Goal: Task Accomplishment & Management: Manage account settings

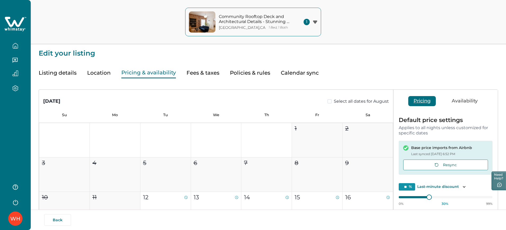
scroll to position [219, 0]
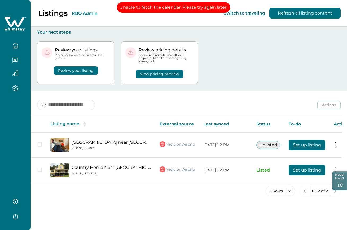
click at [78, 13] on button "RBO Admin" at bounding box center [85, 13] width 26 height 5
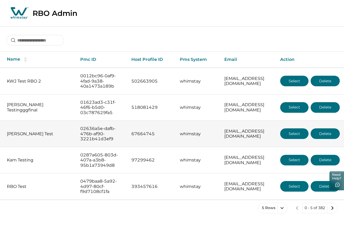
scroll to position [12, 0]
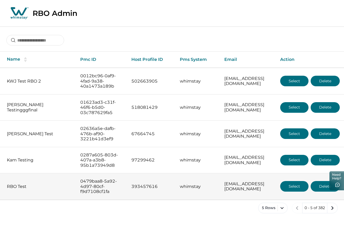
click at [302, 192] on button "Select" at bounding box center [294, 186] width 28 height 11
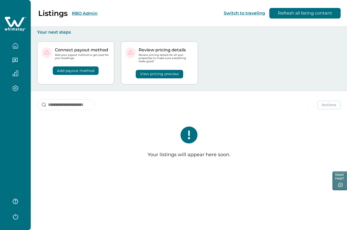
click at [77, 16] on div "Listings RBO Admin" at bounding box center [51, 13] width 91 height 9
click at [79, 14] on button "RBO Admin" at bounding box center [85, 13] width 26 height 5
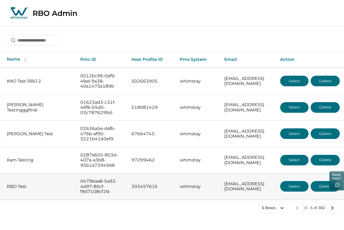
scroll to position [12, 0]
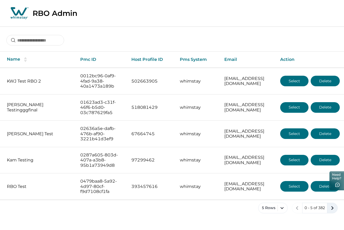
click at [331, 212] on icon "next page" at bounding box center [332, 207] width 7 height 7
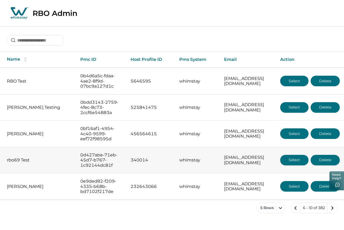
click at [309, 166] on button "Select" at bounding box center [294, 160] width 28 height 11
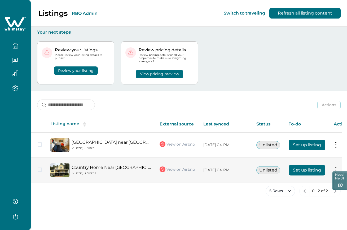
click at [295, 165] on button "Set up listing" at bounding box center [306, 170] width 37 height 11
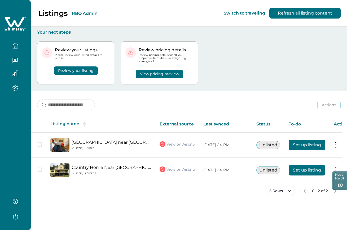
click at [83, 11] on button "RBO Admin" at bounding box center [85, 13] width 26 height 5
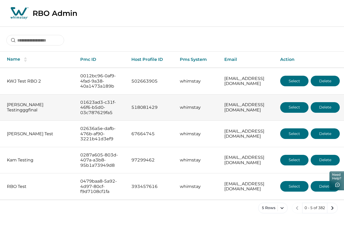
scroll to position [12, 0]
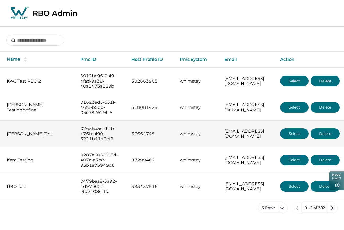
click at [301, 130] on button "Select" at bounding box center [294, 133] width 28 height 11
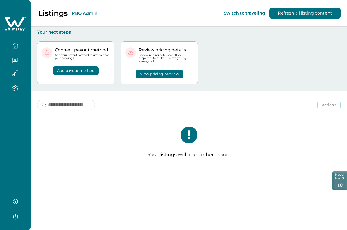
click at [82, 9] on div "Listings RBO Admin" at bounding box center [51, 13] width 91 height 9
click at [83, 13] on button "RBO Admin" at bounding box center [85, 13] width 26 height 5
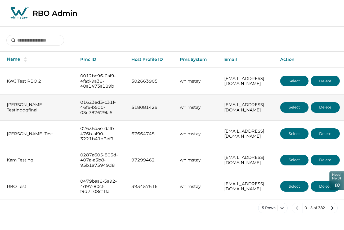
click at [291, 110] on button "Select" at bounding box center [294, 107] width 28 height 11
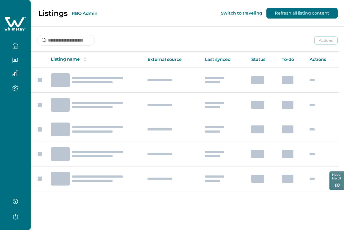
click at [291, 110] on td at bounding box center [292, 105] width 28 height 25
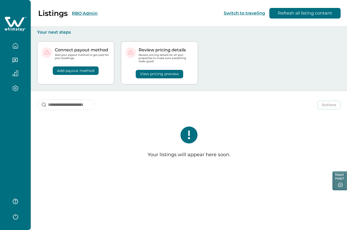
click at [186, 73] on div "View pricing preview" at bounding box center [159, 70] width 68 height 15
click at [89, 13] on button "RBO Admin" at bounding box center [85, 13] width 26 height 5
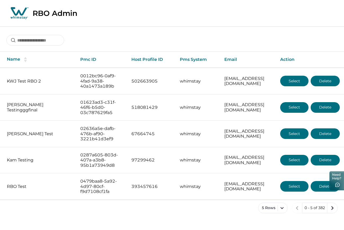
scroll to position [12, 0]
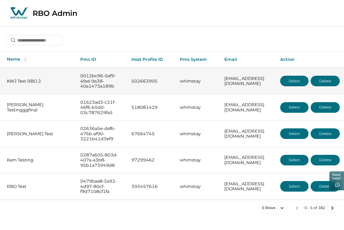
click at [292, 76] on button "Select" at bounding box center [294, 81] width 28 height 11
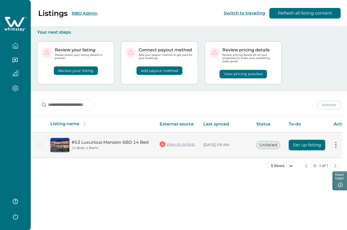
click at [299, 144] on button "Set up listing" at bounding box center [306, 145] width 37 height 11
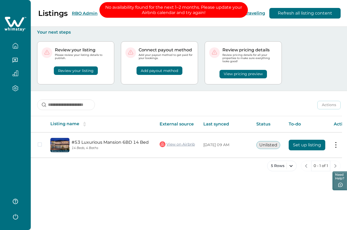
click at [84, 14] on button "RBO Admin" at bounding box center [85, 13] width 26 height 5
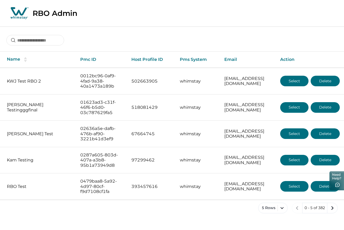
scroll to position [12, 0]
click at [337, 213] on button "next page" at bounding box center [332, 208] width 11 height 11
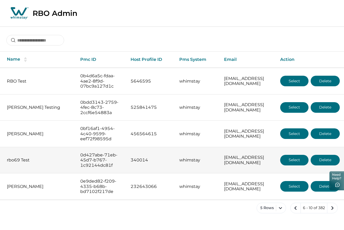
scroll to position [19, 0]
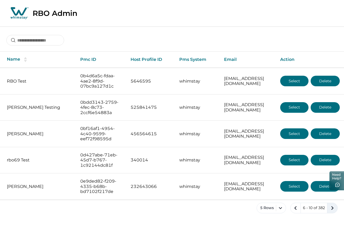
click at [331, 212] on icon "next page" at bounding box center [332, 207] width 7 height 7
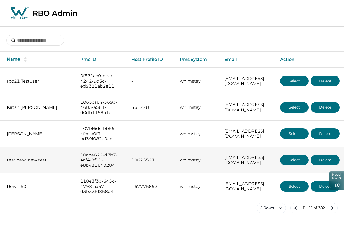
scroll to position [7, 0]
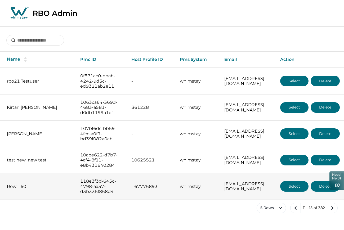
click at [286, 192] on button "Select" at bounding box center [294, 186] width 28 height 11
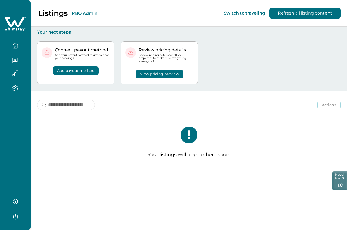
click at [97, 12] on button "RBO Admin" at bounding box center [85, 13] width 26 height 5
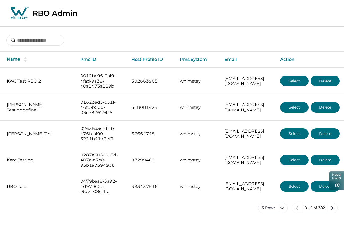
scroll to position [12, 0]
click at [331, 212] on icon "next page" at bounding box center [332, 207] width 7 height 7
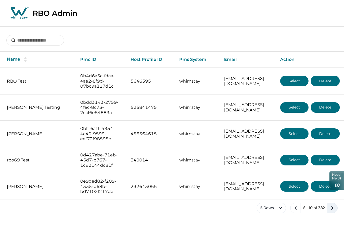
scroll to position [19, 0]
click at [332, 212] on icon "next page" at bounding box center [332, 207] width 7 height 7
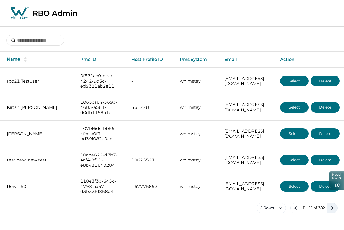
click at [333, 212] on icon "next page" at bounding box center [332, 207] width 7 height 7
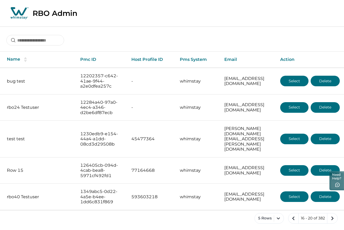
scroll to position [17, 0]
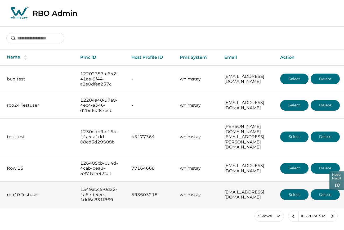
click at [291, 195] on button "Select" at bounding box center [294, 194] width 28 height 11
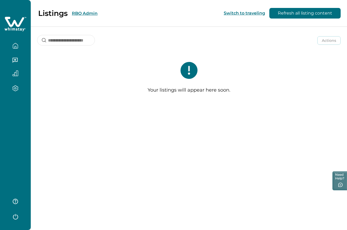
click at [14, 215] on icon "button" at bounding box center [15, 216] width 8 height 8
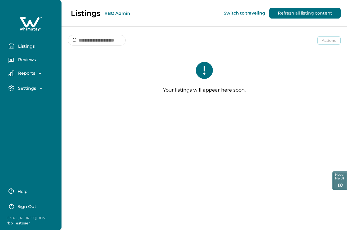
click at [24, 203] on button "Sign Out" at bounding box center [31, 206] width 47 height 11
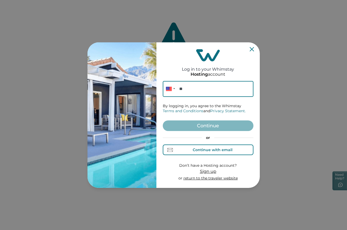
click at [193, 147] on div "Continue with email" at bounding box center [207, 150] width 49 height 6
click at [200, 94] on input at bounding box center [208, 89] width 91 height 16
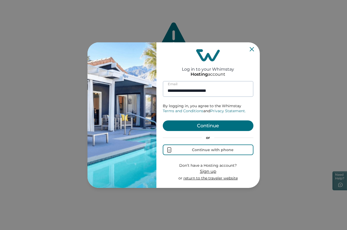
type input "**********"
click at [163, 121] on button "Continue" at bounding box center [208, 126] width 91 height 11
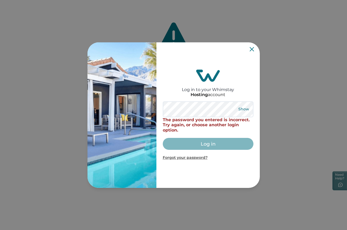
click at [249, 110] on button "Show" at bounding box center [243, 109] width 19 height 7
click at [248, 46] on div "Log in to your Whimstay Hosting account Hide The password you entered is incorr…" at bounding box center [208, 115] width 91 height 141
click at [251, 48] on icon "Close" at bounding box center [251, 49] width 4 height 4
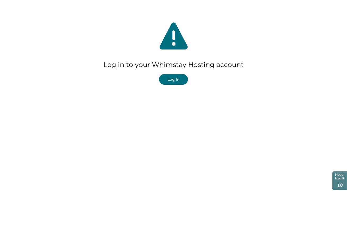
click at [181, 75] on button "Log In" at bounding box center [173, 79] width 29 height 11
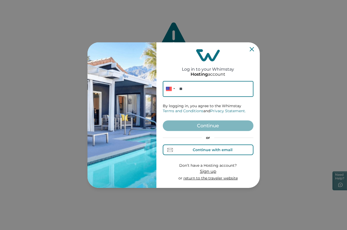
click at [190, 152] on div "Continue with email" at bounding box center [207, 150] width 49 height 6
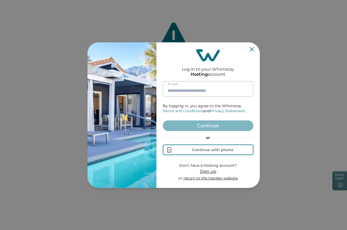
click at [197, 94] on input at bounding box center [208, 89] width 91 height 16
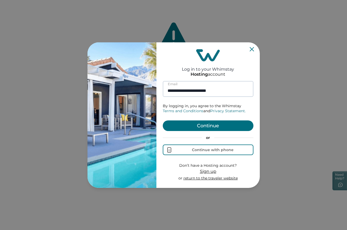
type input "**********"
click at [163, 121] on button "Continue" at bounding box center [208, 126] width 91 height 11
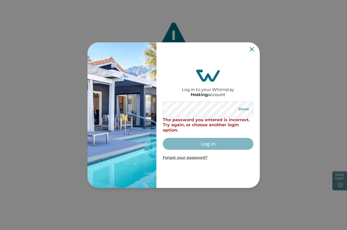
click at [238, 108] on button "Show" at bounding box center [243, 109] width 19 height 7
click at [174, 155] on p "Forgot your password?" at bounding box center [208, 157] width 91 height 5
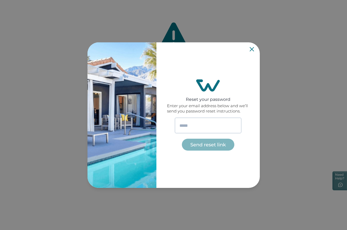
click at [199, 123] on input "email" at bounding box center [208, 126] width 67 height 16
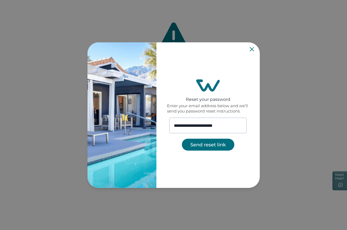
scroll to position [0, 8]
type input "**********"
click at [206, 149] on button "Send reset link" at bounding box center [208, 145] width 52 height 12
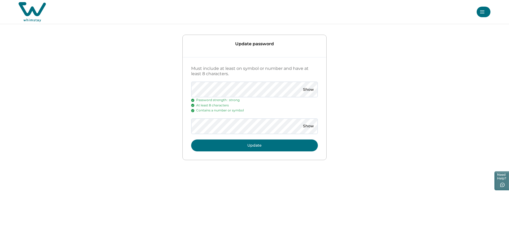
click at [191, 140] on button "Update" at bounding box center [254, 146] width 127 height 12
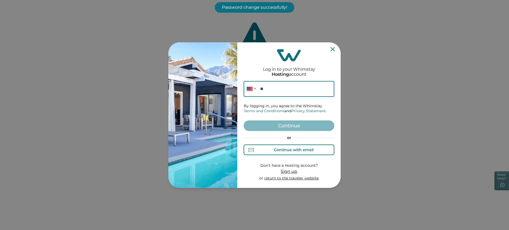
click at [290, 145] on button "Continue with email" at bounding box center [288, 150] width 91 height 11
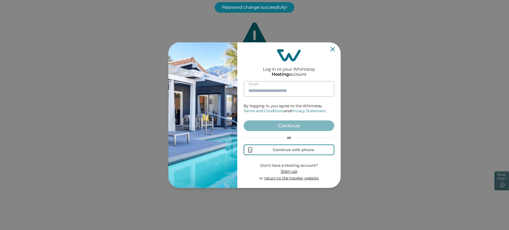
click at [277, 86] on input at bounding box center [288, 89] width 91 height 16
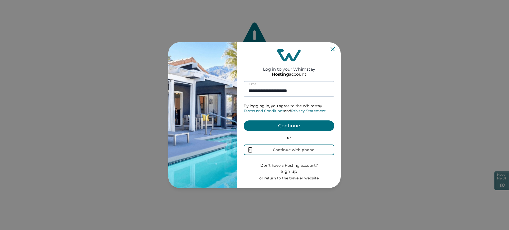
type input "**********"
click at [243, 121] on button "Continue" at bounding box center [288, 126] width 91 height 11
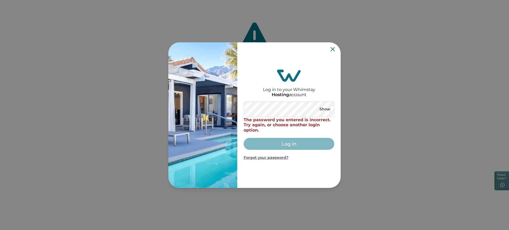
click at [334, 50] on icon "Close" at bounding box center [332, 49] width 4 height 4
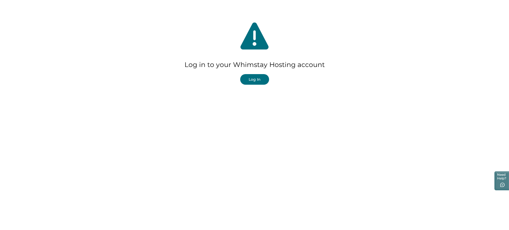
click at [261, 83] on button "Log In" at bounding box center [254, 79] width 29 height 11
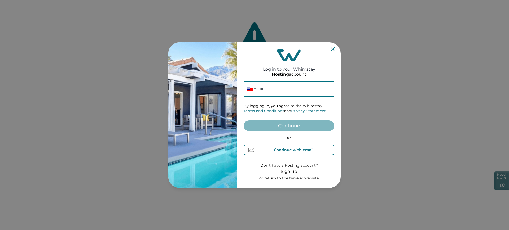
click at [279, 153] on button "Continue with email" at bounding box center [288, 150] width 91 height 11
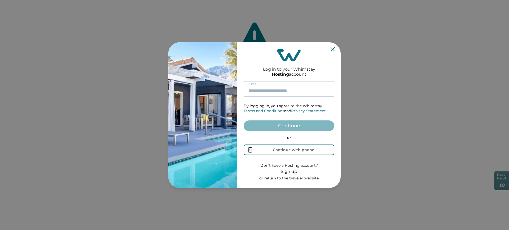
click at [276, 93] on input at bounding box center [288, 89] width 91 height 16
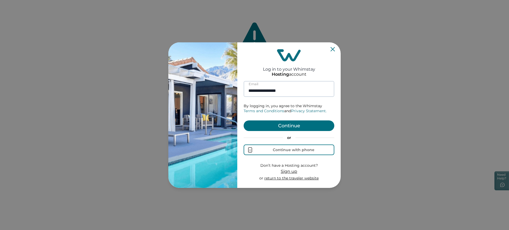
type input "**********"
click at [243, 121] on button "Continue" at bounding box center [288, 126] width 91 height 11
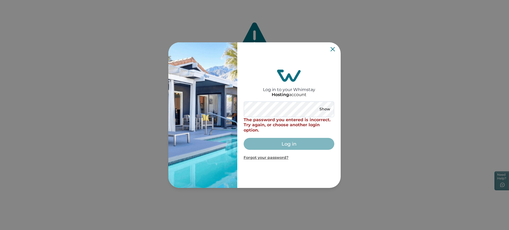
click at [332, 45] on div "Log in to your Whimstay Hosting account Show The password you entered is incorr…" at bounding box center [288, 115] width 91 height 141
click at [332, 46] on div "Log in to your Whimstay Hosting account Show The password you entered is incorr…" at bounding box center [288, 115] width 91 height 141
click at [332, 50] on icon "Close" at bounding box center [332, 49] width 4 height 4
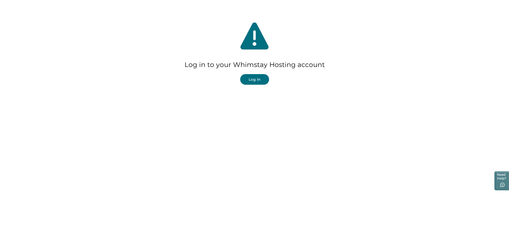
click at [257, 80] on button "Log In" at bounding box center [254, 79] width 29 height 11
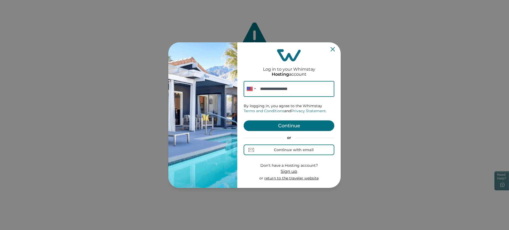
type input "**********"
click at [280, 126] on button "Continue" at bounding box center [288, 126] width 91 height 11
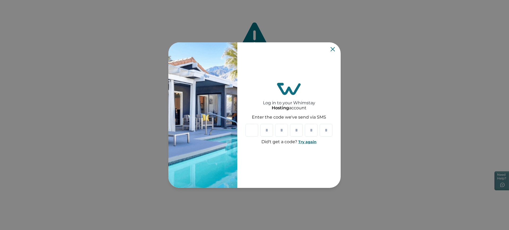
type input "*"
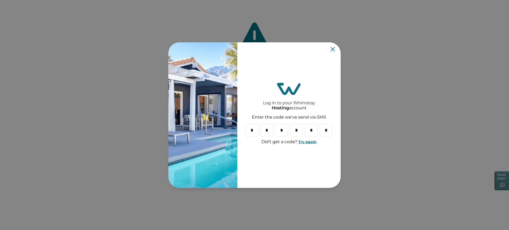
type input "*"
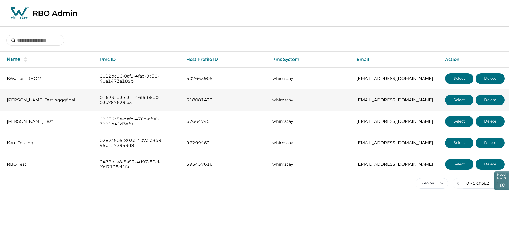
click at [457, 99] on button "Select" at bounding box center [459, 100] width 28 height 11
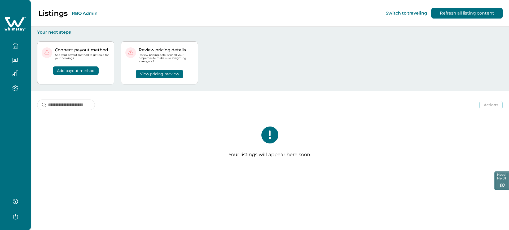
click at [84, 15] on button "RBO Admin" at bounding box center [85, 13] width 26 height 5
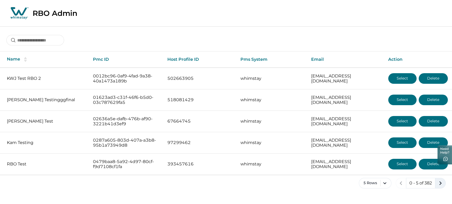
click at [442, 180] on icon "next page" at bounding box center [440, 183] width 7 height 7
click at [398, 183] on icon "previous page" at bounding box center [398, 183] width 7 height 7
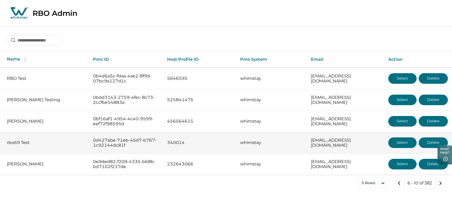
click at [402, 142] on button "Select" at bounding box center [402, 143] width 28 height 11
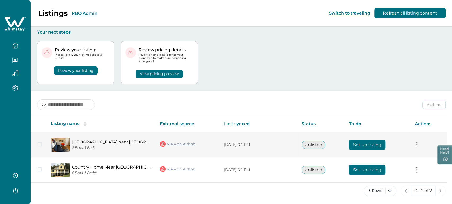
click at [368, 142] on button "Set up listing" at bounding box center [367, 145] width 37 height 11
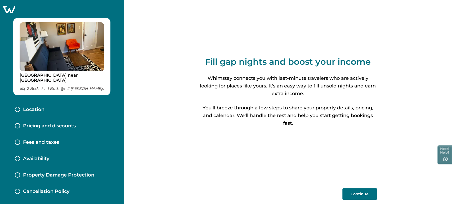
click at [52, 113] on div "Location" at bounding box center [62, 110] width 103 height 16
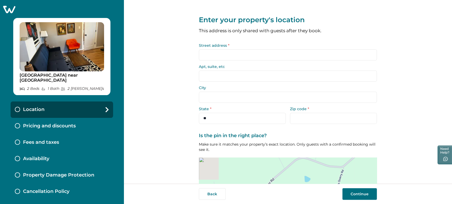
click at [212, 58] on input "Street address *" at bounding box center [288, 55] width 178 height 11
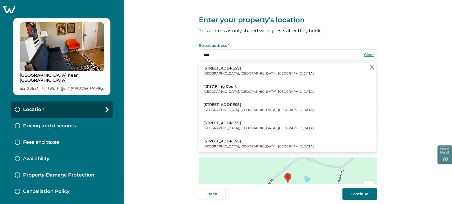
click at [225, 100] on button "43132 Belgreen Drive Ashburn, VA, USA" at bounding box center [287, 108] width 177 height 16
click at [225, 105] on p "43132 Belgreen Drive" at bounding box center [258, 105] width 110 height 5
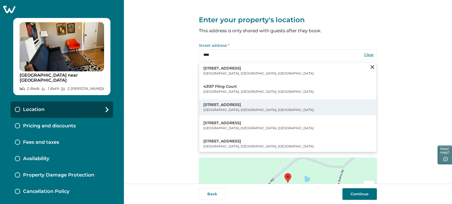
type input "**********"
type input "*******"
select select "**"
type input "*****"
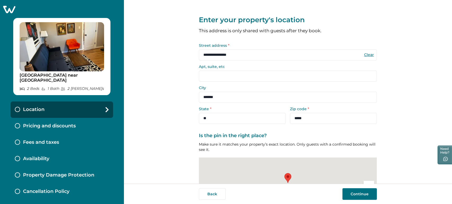
scroll to position [47, 0]
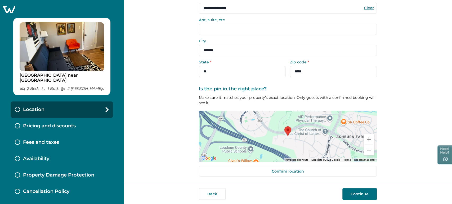
click at [351, 194] on button "Continue" at bounding box center [359, 195] width 34 height 12
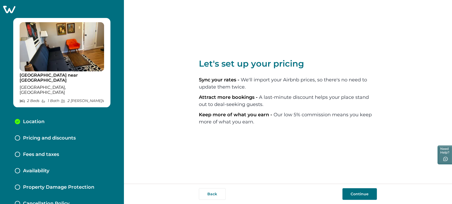
click at [364, 192] on button "Continue" at bounding box center [359, 195] width 34 height 12
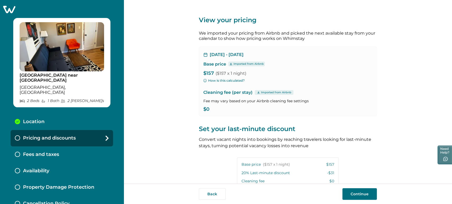
scroll to position [99, 0]
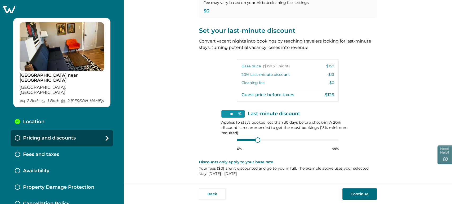
click at [354, 194] on button "Continue" at bounding box center [359, 195] width 34 height 12
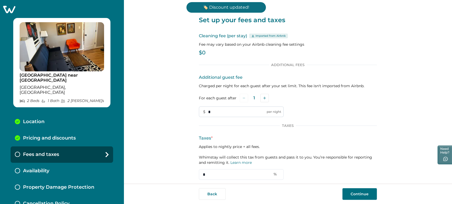
scroll to position [14, 0]
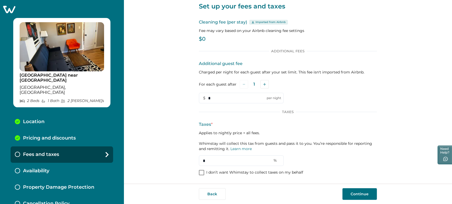
click at [204, 171] on label "I don’t want Whimstay to collect taxes on my behalf" at bounding box center [251, 172] width 104 height 5
click at [346, 194] on button "Continue" at bounding box center [359, 195] width 34 height 12
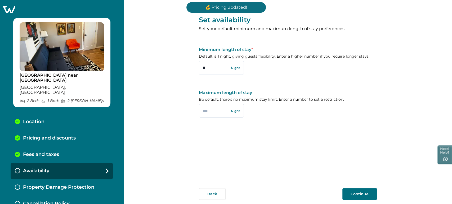
click at [353, 188] on div "Back Continue" at bounding box center [288, 194] width 328 height 20
click at [354, 194] on button "Continue" at bounding box center [359, 195] width 34 height 12
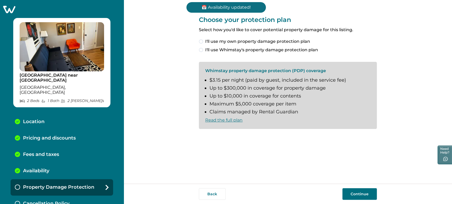
click at [248, 41] on span "I'll use my own property damage protection plan" at bounding box center [257, 41] width 105 height 6
click at [355, 190] on button "Continue" at bounding box center [359, 195] width 34 height 12
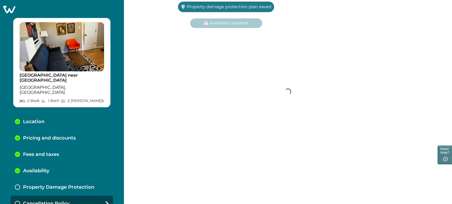
scroll to position [2, 0]
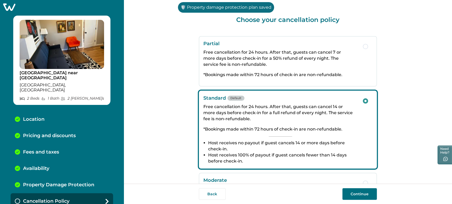
click at [359, 193] on button "Continue" at bounding box center [359, 195] width 34 height 12
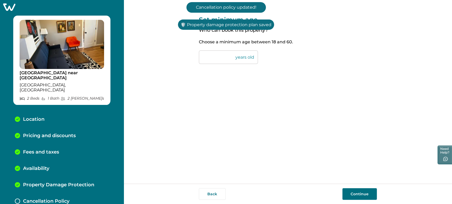
scroll to position [19, 0]
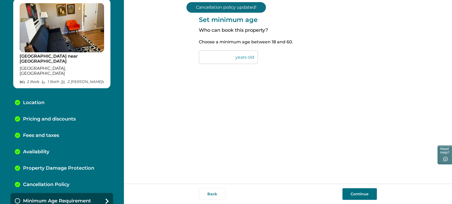
click at [348, 192] on button "Continue" at bounding box center [359, 195] width 34 height 12
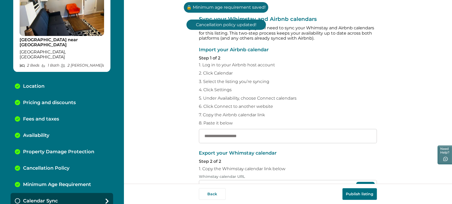
scroll to position [81, 0]
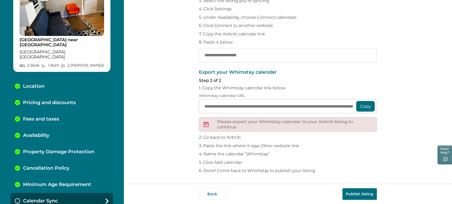
click at [233, 57] on input "text" at bounding box center [288, 55] width 178 height 14
paste input "**********"
type input "**********"
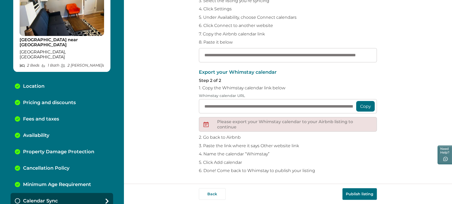
click at [367, 194] on button "Publish listing" at bounding box center [359, 195] width 34 height 12
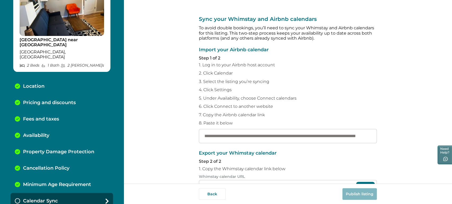
scroll to position [41, 0]
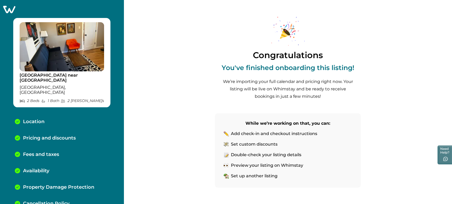
click at [9, 7] on icon at bounding box center [9, 9] width 12 height 7
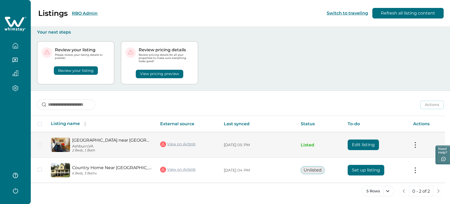
click at [368, 148] on button "Edit listing" at bounding box center [362, 145] width 31 height 11
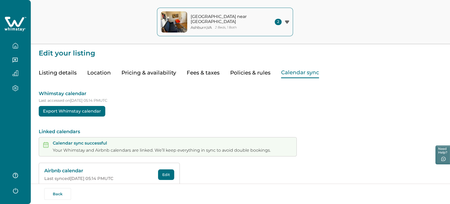
click at [287, 74] on button "Calendar sync" at bounding box center [300, 73] width 38 height 11
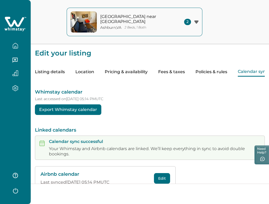
scroll to position [15, 0]
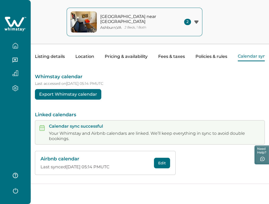
click at [161, 167] on button "Edit" at bounding box center [162, 163] width 16 height 11
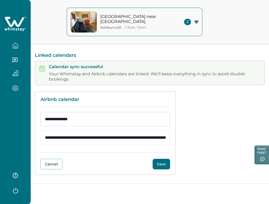
click at [97, 121] on input "**********" at bounding box center [106, 119] width 130 height 14
click at [120, 116] on input at bounding box center [106, 119] width 130 height 14
type input "******"
click at [197, 127] on div "**********" at bounding box center [150, 134] width 230 height 84
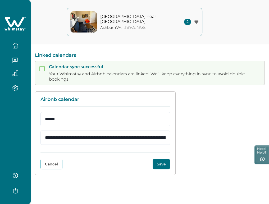
click at [156, 164] on button "Save" at bounding box center [161, 164] width 17 height 11
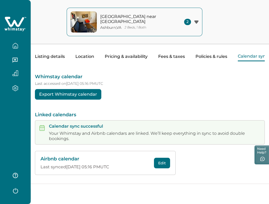
click at [13, 46] on icon "button" at bounding box center [15, 46] width 6 height 6
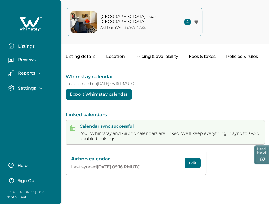
click at [28, 46] on p "Listings" at bounding box center [25, 46] width 18 height 5
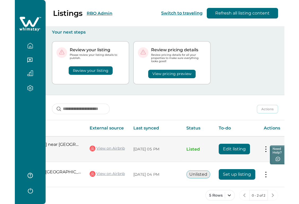
scroll to position [0, 94]
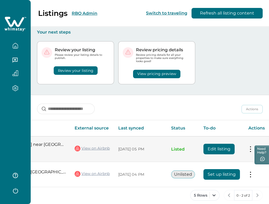
click at [223, 150] on button "Edit listing" at bounding box center [219, 149] width 31 height 11
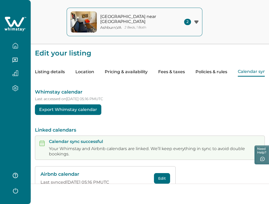
click at [246, 69] on button "Calendar sync" at bounding box center [253, 72] width 30 height 9
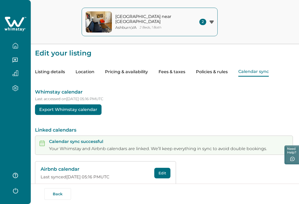
scroll to position [10, 0]
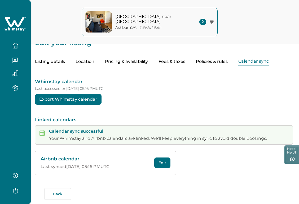
click at [161, 166] on button "Edit" at bounding box center [162, 163] width 16 height 11
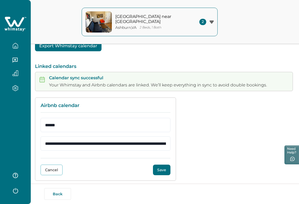
scroll to position [70, 0]
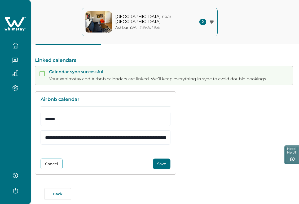
click at [161, 166] on button "Save" at bounding box center [161, 164] width 17 height 11
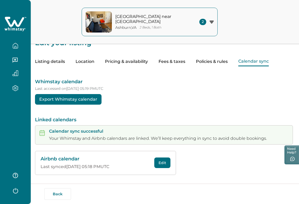
scroll to position [0, 0]
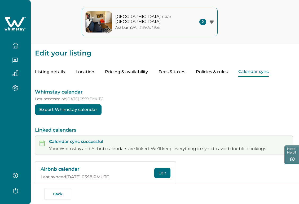
click at [17, 48] on icon "button" at bounding box center [15, 46] width 6 height 6
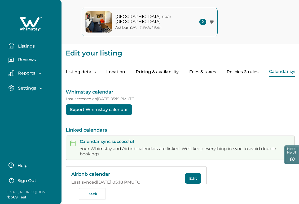
click at [17, 48] on p "Listings" at bounding box center [25, 46] width 18 height 5
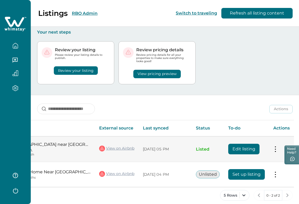
scroll to position [0, 63]
click at [255, 151] on button "Edit listing" at bounding box center [243, 149] width 31 height 11
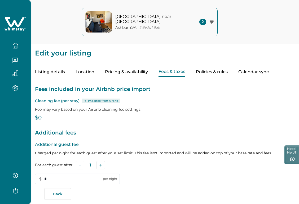
click at [175, 76] on button "Fees & taxes" at bounding box center [171, 72] width 27 height 9
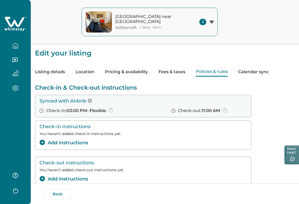
click at [202, 72] on button "Policies & rules" at bounding box center [212, 72] width 32 height 9
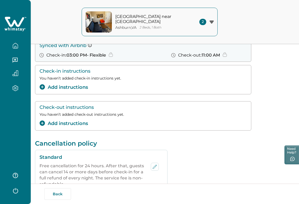
scroll to position [15, 0]
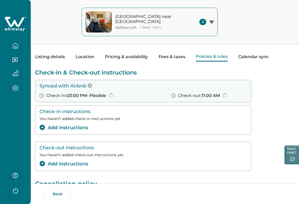
scroll to position [10, 0]
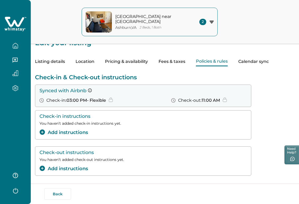
click at [241, 55] on div "Listing details Location Pricing & availability Fees & taxes Policies & rules C…" at bounding box center [165, 57] width 260 height 20
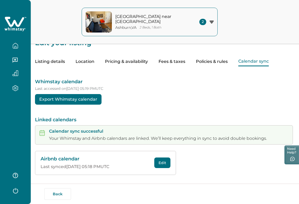
click at [19, 45] on button "button" at bounding box center [15, 46] width 22 height 11
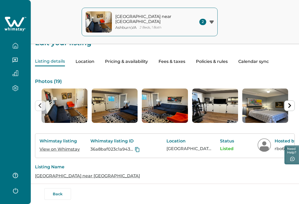
click at [91, 63] on div "Listing details Location Pricing & availability Fees & taxes Policies & rules C…" at bounding box center [165, 57] width 260 height 20
click at [244, 36] on div "Bright Country Apartment near Charlottesville Ashburn , VA 2 Beds, 1 Bath 2 Bri…" at bounding box center [149, 22] width 299 height 44
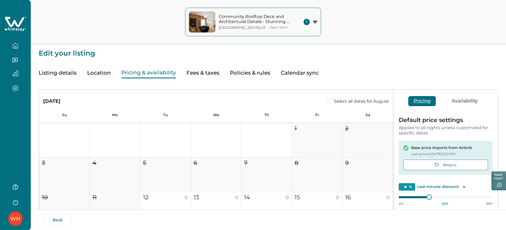
scroll to position [219, 0]
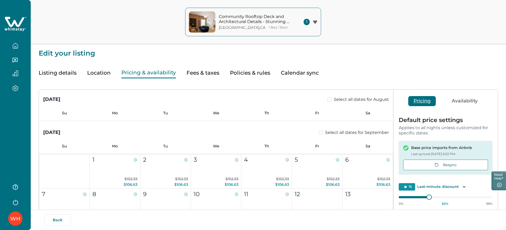
click at [284, 70] on button "Calendar sync" at bounding box center [300, 73] width 38 height 11
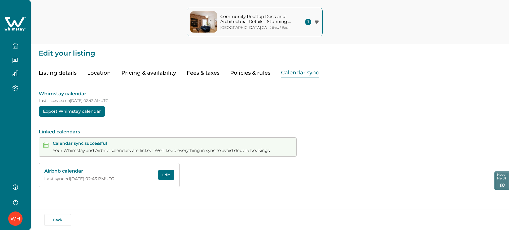
click at [169, 171] on button "Edit" at bounding box center [166, 175] width 16 height 11
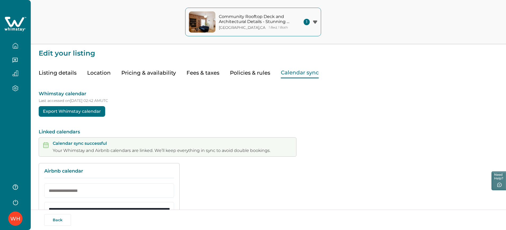
scroll to position [46, 0]
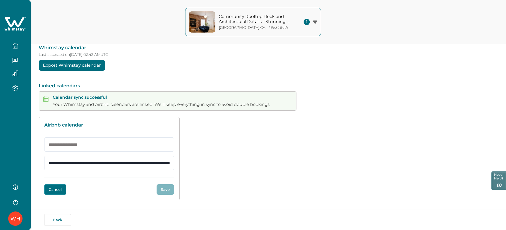
click at [56, 191] on button "Cancel" at bounding box center [55, 189] width 22 height 11
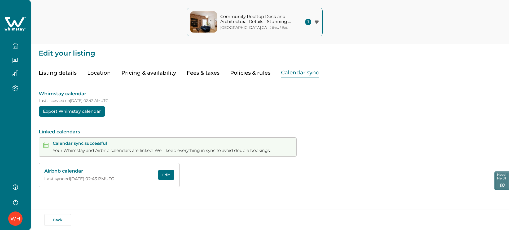
click at [19, 46] on button "button" at bounding box center [15, 46] width 22 height 11
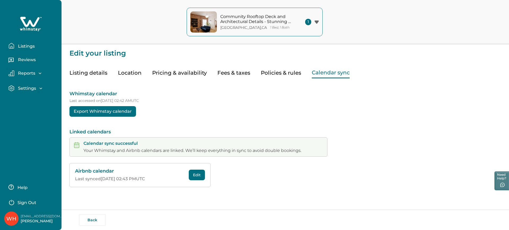
click at [19, 46] on p "Listings" at bounding box center [25, 46] width 18 height 5
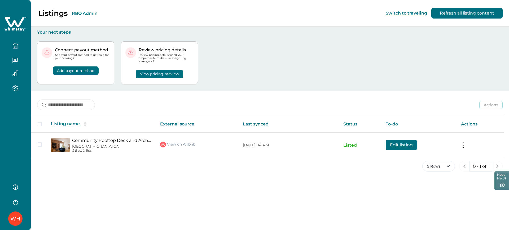
click at [110, 11] on div "Listings RBO Admin Switch to traveling Refresh all listing content" at bounding box center [254, 13] width 509 height 27
click at [90, 14] on button "RBO Admin" at bounding box center [85, 13] width 26 height 5
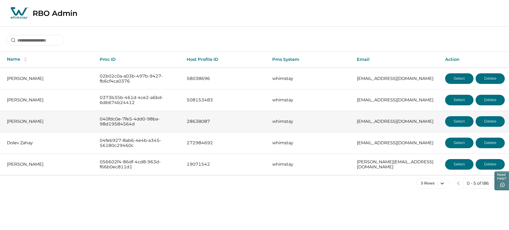
click at [461, 124] on button "Select" at bounding box center [459, 121] width 28 height 11
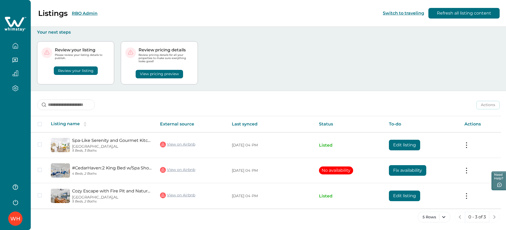
click at [81, 12] on button "RBO Admin" at bounding box center [85, 13] width 26 height 5
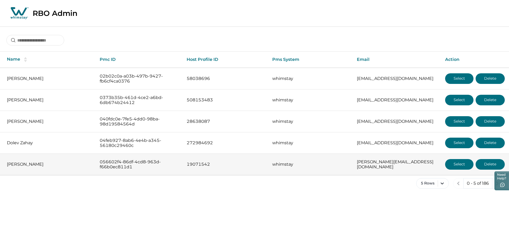
click at [459, 166] on button "Select" at bounding box center [459, 164] width 28 height 11
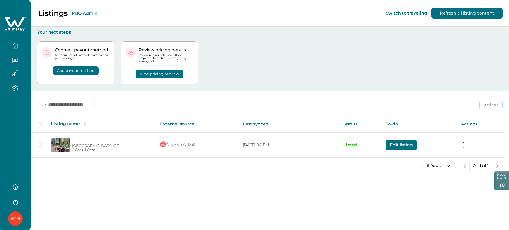
click at [81, 13] on button "RBO Admin" at bounding box center [85, 13] width 26 height 5
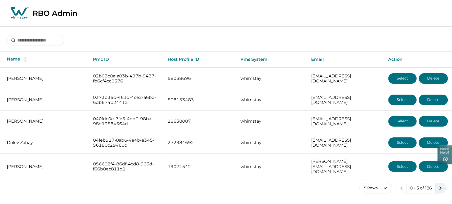
click at [437, 185] on icon "next page" at bounding box center [440, 188] width 7 height 7
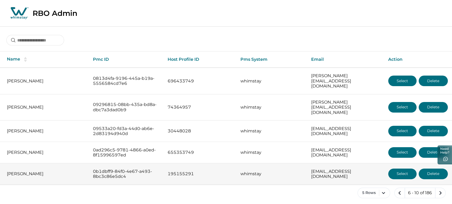
click at [397, 169] on button "Select" at bounding box center [402, 174] width 28 height 11
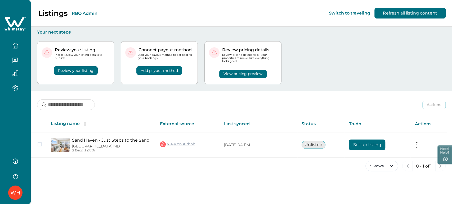
click at [90, 14] on button "RBO Admin" at bounding box center [85, 13] width 26 height 5
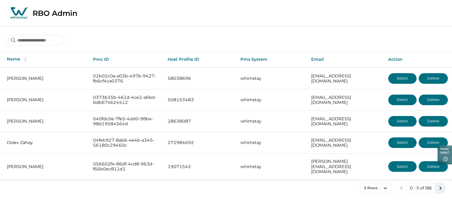
click at [439, 185] on icon "next page" at bounding box center [440, 188] width 7 height 7
click at [439, 183] on div "5 Rows 0 - 5 of 186" at bounding box center [226, 192] width 452 height 19
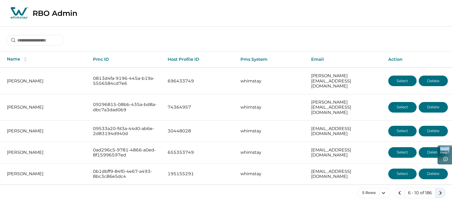
click at [439, 190] on icon "next page" at bounding box center [440, 193] width 7 height 7
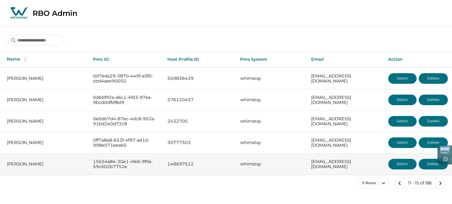
click at [394, 169] on button "Select" at bounding box center [402, 164] width 28 height 11
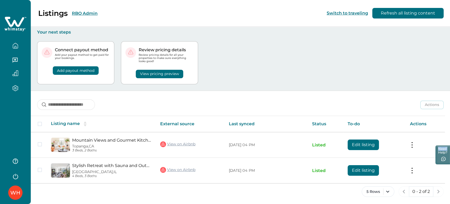
click at [80, 14] on button "RBO Admin" at bounding box center [85, 13] width 26 height 5
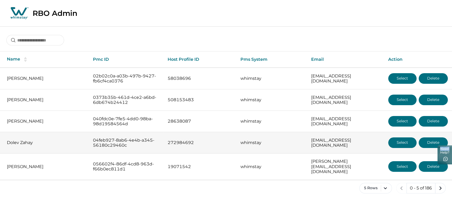
click at [396, 139] on button "Select" at bounding box center [402, 143] width 28 height 11
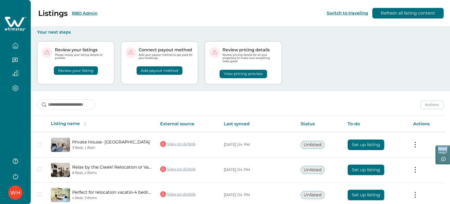
click at [81, 12] on button "RBO Admin" at bounding box center [85, 13] width 26 height 5
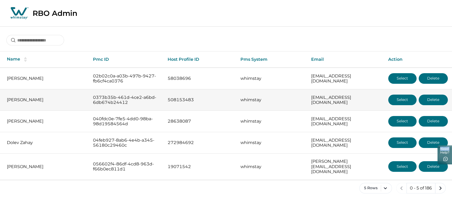
click at [395, 100] on button "Select" at bounding box center [402, 100] width 28 height 11
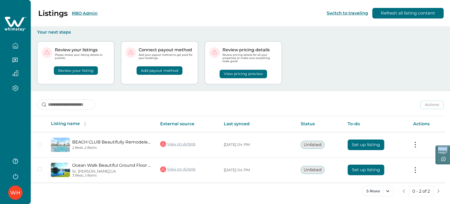
click at [88, 13] on button "RBO Admin" at bounding box center [85, 13] width 26 height 5
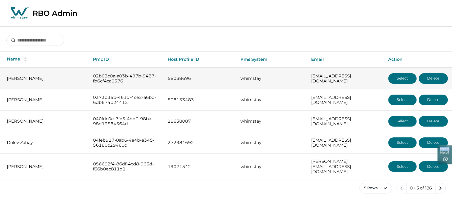
click at [401, 73] on button "Select" at bounding box center [402, 78] width 28 height 11
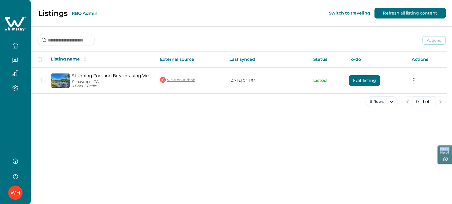
click at [84, 12] on button "RBO Admin" at bounding box center [85, 13] width 26 height 5
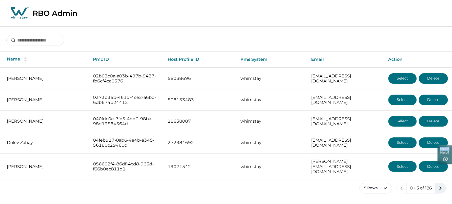
click at [440, 185] on icon "next page" at bounding box center [440, 188] width 7 height 7
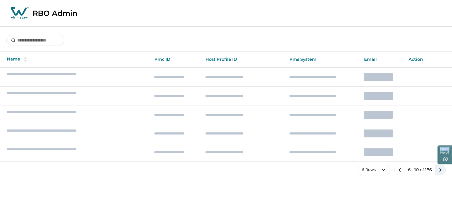
click at [440, 180] on div "5 Rows 6 - 10 of 186" at bounding box center [226, 174] width 452 height 19
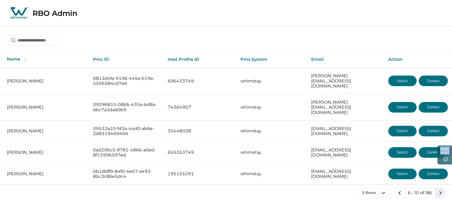
click at [440, 188] on div "5 Rows 6 - 10 of 186" at bounding box center [226, 197] width 452 height 19
click at [440, 190] on icon "next page" at bounding box center [440, 193] width 7 height 7
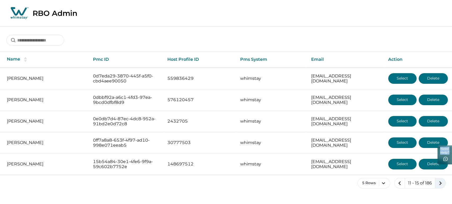
click at [440, 180] on icon "next page" at bounding box center [440, 183] width 7 height 7
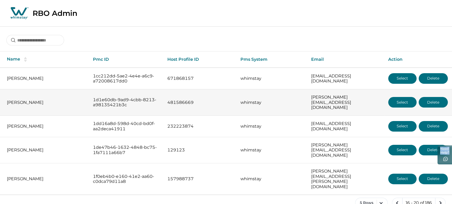
click at [394, 101] on button "Select" at bounding box center [402, 102] width 28 height 11
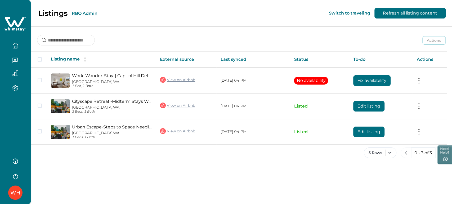
click at [86, 10] on div "Listings RBO Admin" at bounding box center [51, 13] width 91 height 9
click at [86, 14] on button "RBO Admin" at bounding box center [85, 13] width 26 height 5
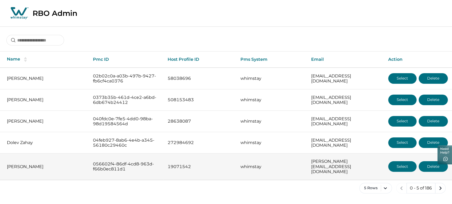
click at [398, 162] on button "Select" at bounding box center [402, 167] width 28 height 11
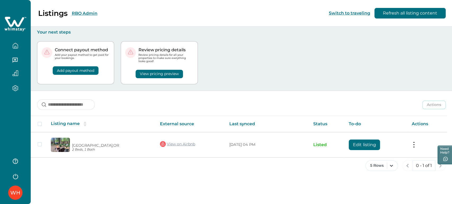
click at [87, 12] on button "RBO Admin" at bounding box center [85, 13] width 26 height 5
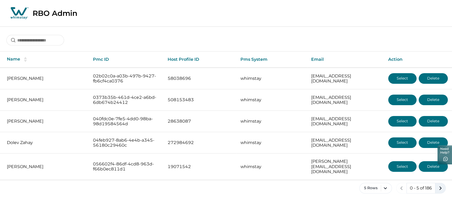
click at [439, 185] on icon "next page" at bounding box center [440, 188] width 7 height 7
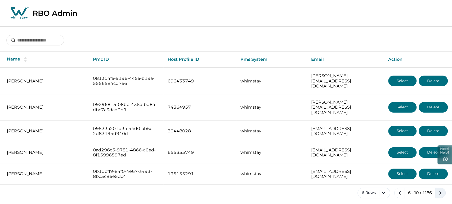
click at [439, 190] on icon "next page" at bounding box center [440, 193] width 7 height 7
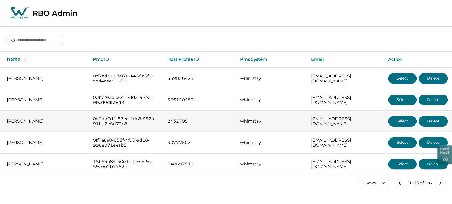
click at [398, 116] on button "Select" at bounding box center [402, 121] width 28 height 11
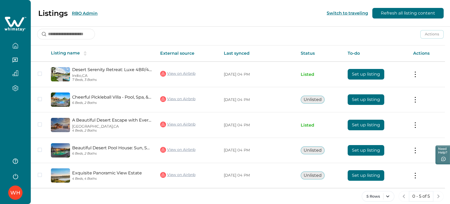
scroll to position [74, 0]
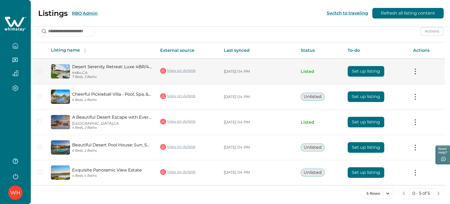
click at [418, 66] on td "Actions View listing on Whimstay" at bounding box center [426, 72] width 36 height 26
click at [417, 72] on button at bounding box center [415, 72] width 4 height 6
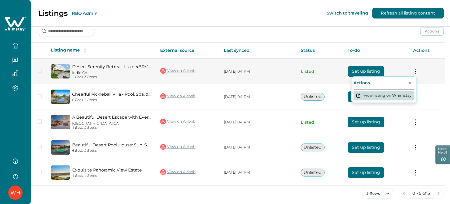
click at [380, 92] on button "View listing on Whimstay" at bounding box center [383, 96] width 61 height 10
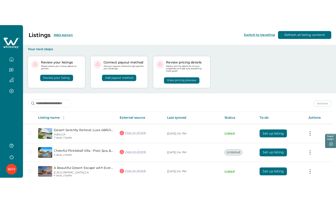
scroll to position [50, 0]
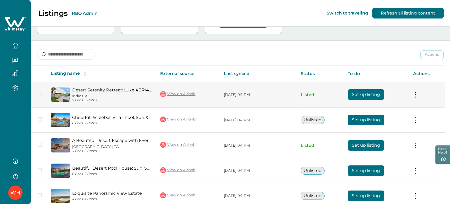
click at [364, 90] on button "Set up listing" at bounding box center [365, 95] width 37 height 11
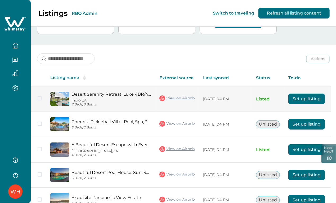
click at [307, 95] on button "Set up listing" at bounding box center [306, 99] width 37 height 11
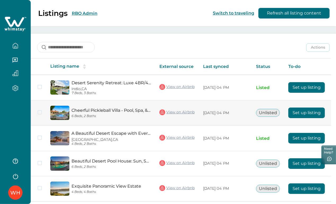
scroll to position [82, 0]
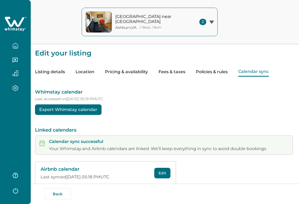
click at [244, 74] on button "Calendar sync" at bounding box center [253, 72] width 30 height 9
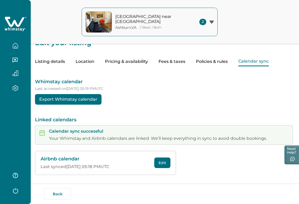
click at [158, 162] on button "Edit" at bounding box center [162, 163] width 16 height 11
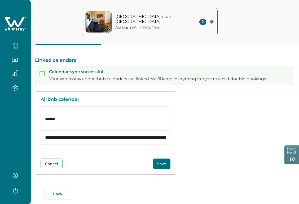
click at [159, 167] on button "Save" at bounding box center [161, 164] width 17 height 11
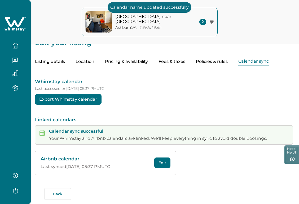
click at [20, 44] on button "button" at bounding box center [15, 46] width 22 height 11
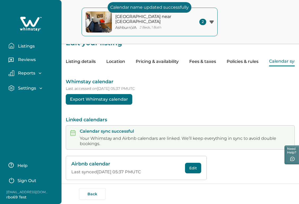
click at [20, 44] on p "Listings" at bounding box center [25, 46] width 18 height 5
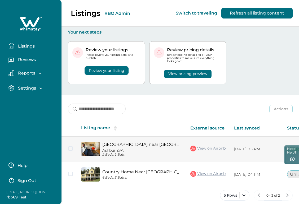
scroll to position [0, 85]
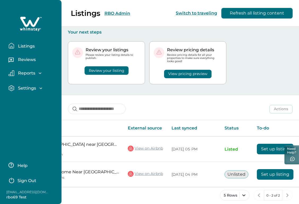
click at [253, 72] on div "Review your listings Please review your listing details to publish. Review your…" at bounding box center [180, 65] width 225 height 60
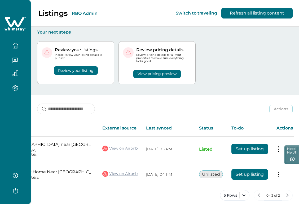
scroll to position [6, 0]
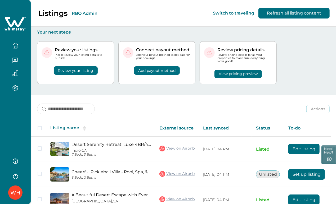
click at [17, 45] on icon "button" at bounding box center [15, 46] width 6 height 6
click at [111, 9] on div "Listings RBO Admin Switch to traveling Refresh all listing content" at bounding box center [168, 13] width 336 height 27
click at [96, 12] on button "RBO Admin" at bounding box center [85, 13] width 26 height 5
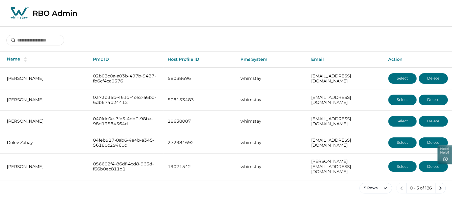
click at [230, 42] on div at bounding box center [226, 36] width 452 height 20
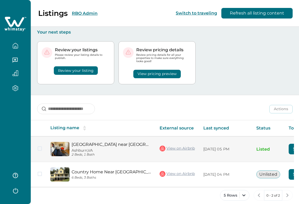
scroll to position [0, 57]
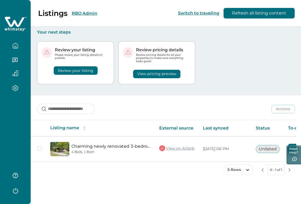
click at [211, 99] on div "Actions Actions Publish listing Unlist listing" at bounding box center [166, 105] width 271 height 20
click at [291, 81] on div "Review your listing Please review your listing details to publish. Review your …" at bounding box center [166, 65] width 258 height 60
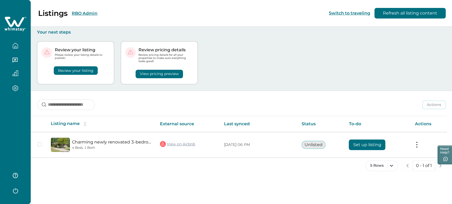
click at [301, 68] on div "Review your listing Please review your listing details to publish. Review your …" at bounding box center [241, 63] width 409 height 56
click at [12, 188] on icon "button" at bounding box center [15, 191] width 8 height 8
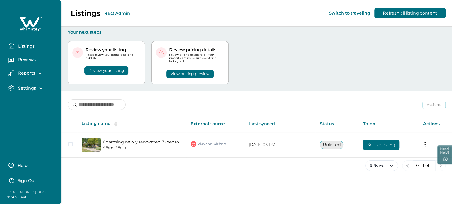
click at [20, 184] on button "Sign Out" at bounding box center [31, 180] width 47 height 11
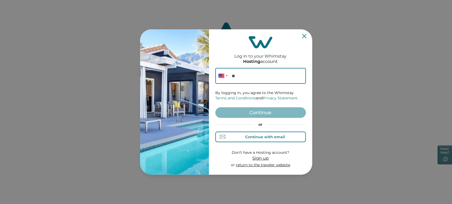
click at [250, 133] on button "Continue with email" at bounding box center [260, 137] width 91 height 11
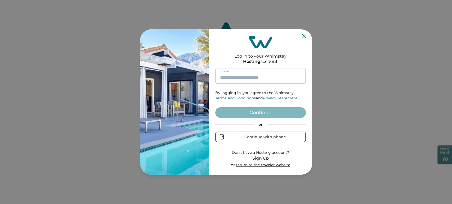
click at [241, 70] on input at bounding box center [260, 76] width 91 height 16
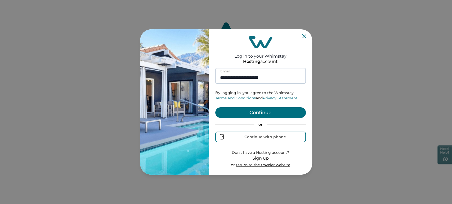
type input "**********"
click at [215, 108] on button "Continue" at bounding box center [260, 113] width 91 height 11
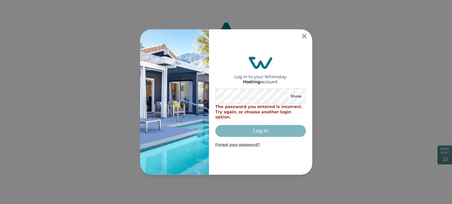
click at [301, 33] on div "Log in to your Whimstay Hosting account Show The password you entered is incorr…" at bounding box center [260, 102] width 91 height 141
click at [301, 35] on icon "Close" at bounding box center [304, 36] width 4 height 4
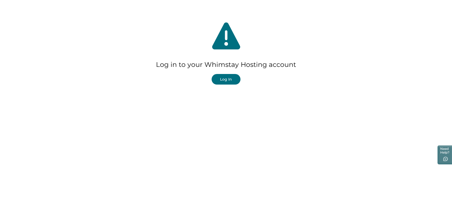
click at [227, 80] on button "Log In" at bounding box center [226, 79] width 29 height 11
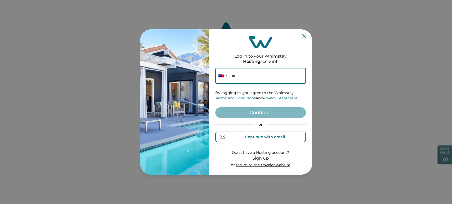
click at [236, 132] on button "Continue with email" at bounding box center [260, 137] width 91 height 11
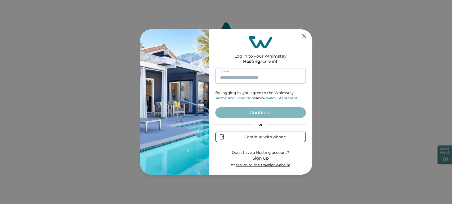
click at [248, 82] on input at bounding box center [260, 76] width 91 height 16
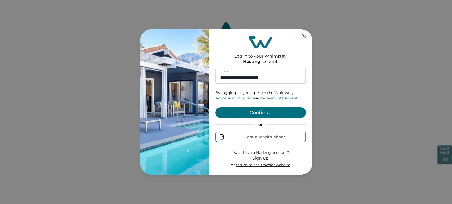
type input "**********"
click at [215, 108] on button "Continue" at bounding box center [260, 113] width 91 height 11
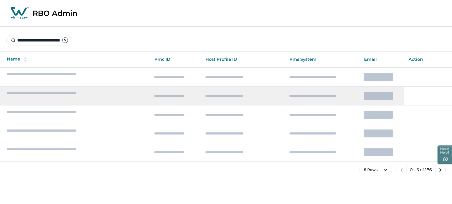
scroll to position [0, 36]
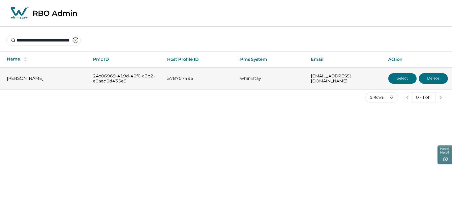
type input "**********"
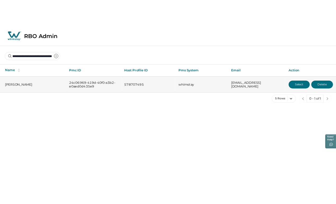
scroll to position [0, 0]
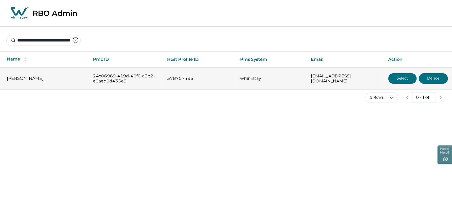
click at [396, 81] on button "Select" at bounding box center [402, 78] width 28 height 11
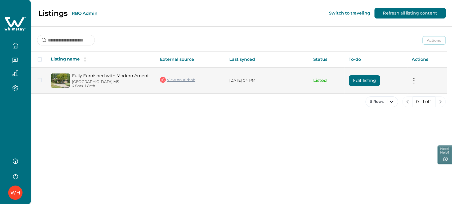
click at [362, 83] on button "Edit listing" at bounding box center [364, 80] width 31 height 11
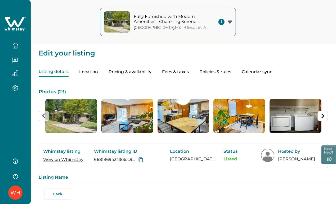
click at [138, 70] on button "Pricing & availability" at bounding box center [130, 72] width 43 height 9
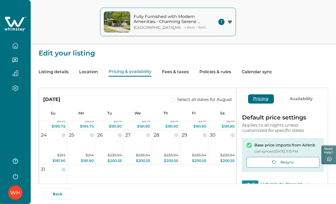
scroll to position [129, 0]
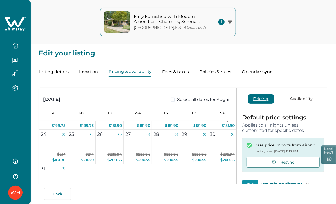
click at [173, 72] on button "Fees & taxes" at bounding box center [175, 72] width 27 height 9
type input "*"
type input "**********"
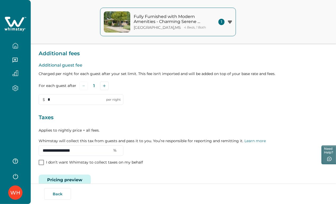
scroll to position [90, 0]
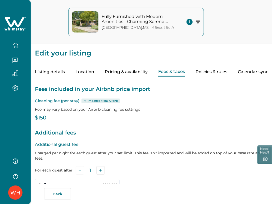
scroll to position [95, 0]
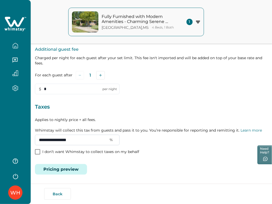
click at [90, 140] on input "**********" at bounding box center [77, 140] width 85 height 11
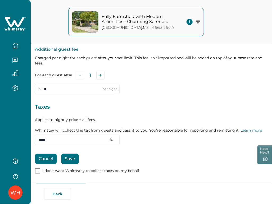
click at [38, 155] on button "Cancel" at bounding box center [46, 159] width 22 height 10
type input "**********"
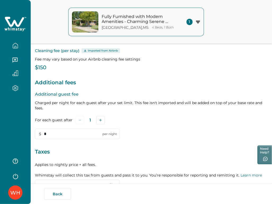
scroll to position [51, 0]
click at [19, 26] on icon at bounding box center [16, 24] width 22 height 16
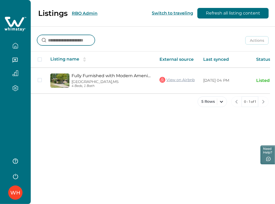
click at [70, 39] on input at bounding box center [66, 40] width 58 height 11
click at [87, 15] on button "RBO Admin" at bounding box center [85, 13] width 26 height 5
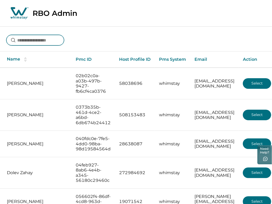
click at [48, 40] on input at bounding box center [35, 40] width 58 height 11
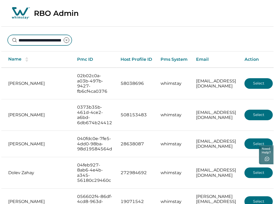
scroll to position [0, 34]
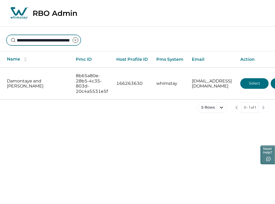
type input "**********"
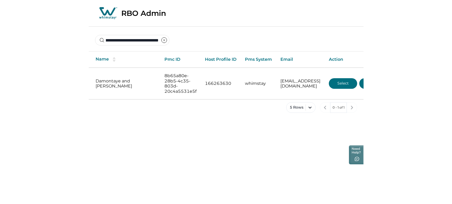
scroll to position [0, 0]
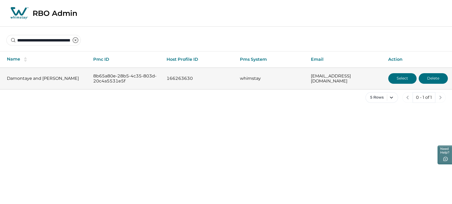
click at [339, 73] on button "Select" at bounding box center [402, 78] width 28 height 11
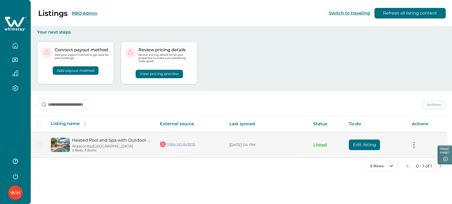
click at [339, 145] on td "Actions View listing on Whimstay Unlist listing View listing details" at bounding box center [427, 145] width 39 height 26
click at [339, 143] on button at bounding box center [414, 146] width 4 height 6
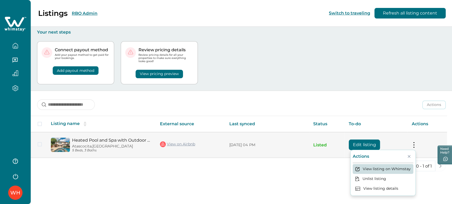
click at [339, 171] on button "View listing on Whimstay" at bounding box center [383, 169] width 61 height 10
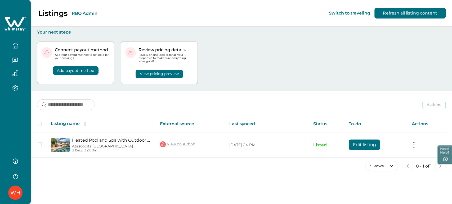
click at [83, 13] on button "RBO Admin" at bounding box center [85, 13] width 26 height 5
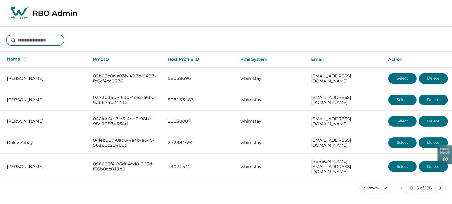
click at [49, 41] on input at bounding box center [35, 40] width 58 height 11
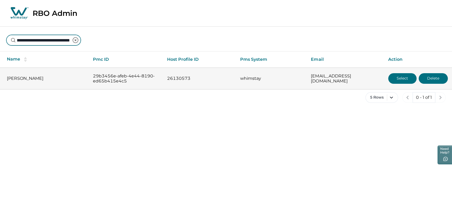
type input "**********"
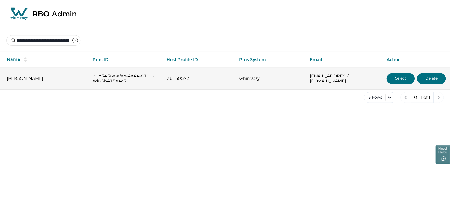
scroll to position [0, 0]
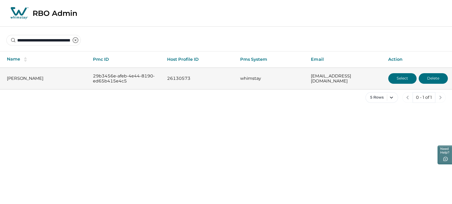
click at [339, 79] on button "Select" at bounding box center [402, 78] width 28 height 11
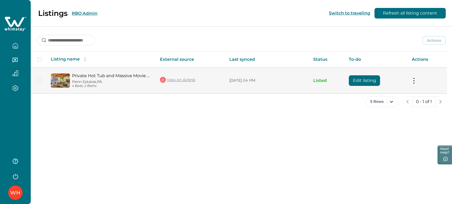
click at [339, 81] on button "Edit listing" at bounding box center [364, 80] width 31 height 11
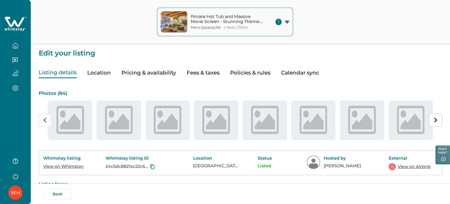
scroll to position [47, 0]
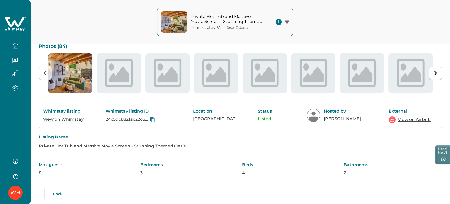
click at [68, 119] on link "View on Whimstay" at bounding box center [63, 119] width 40 height 5
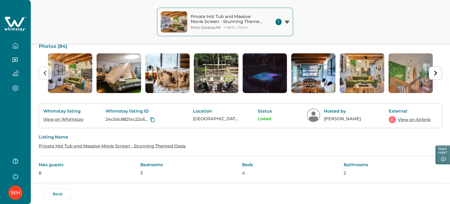
scroll to position [0, 0]
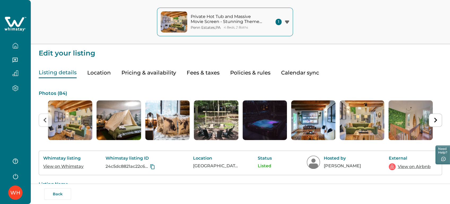
type input "**"
type input "*"
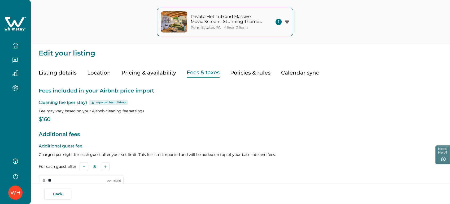
click at [199, 70] on button "Fees & taxes" at bounding box center [202, 73] width 33 height 11
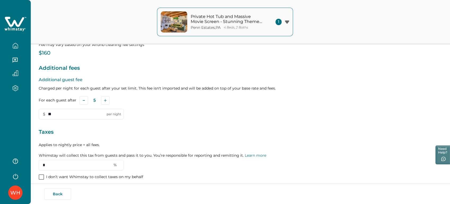
scroll to position [67, 0]
click at [301, 118] on div "Additional guest fee Charged per night for each guest after your set limit. Thi…" at bounding box center [240, 98] width 403 height 43
click at [331, 143] on p "Applies to nightly price + all fees. Whimstay will collect this tax from guests…" at bounding box center [240, 150] width 403 height 16
